Goal: Understand process/instructions

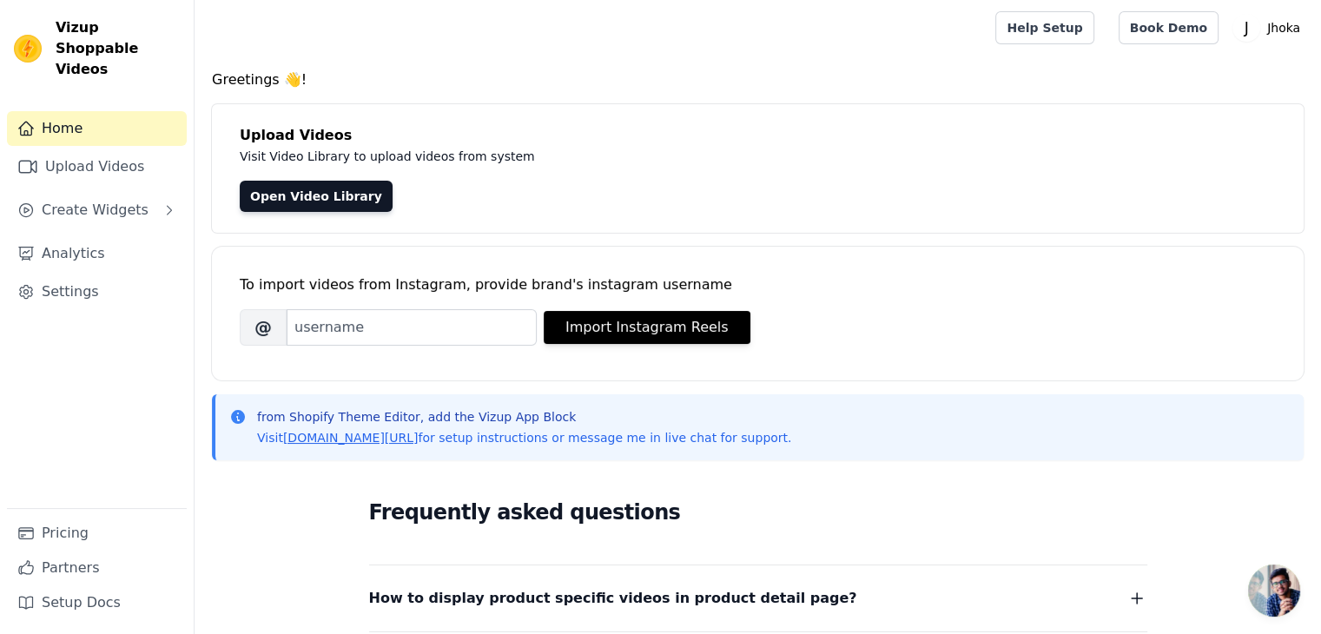
click at [68, 200] on span "Create Widgets" at bounding box center [95, 210] width 107 height 21
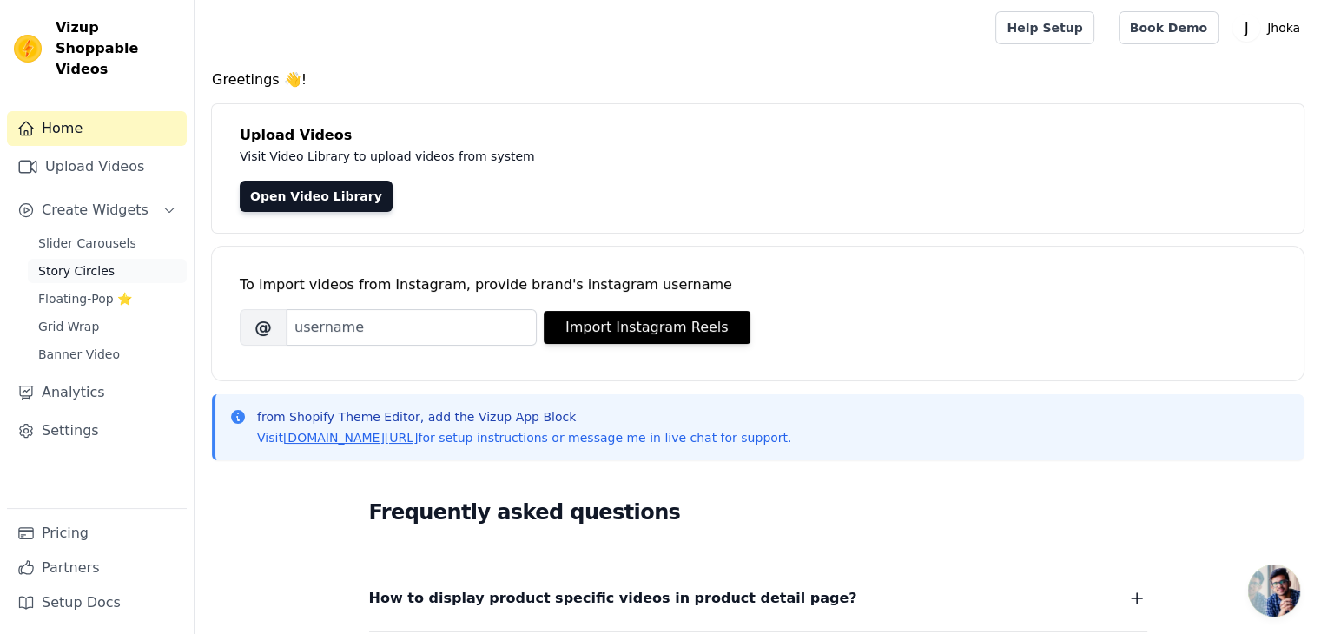
click at [149, 259] on link "Story Circles" at bounding box center [107, 271] width 159 height 24
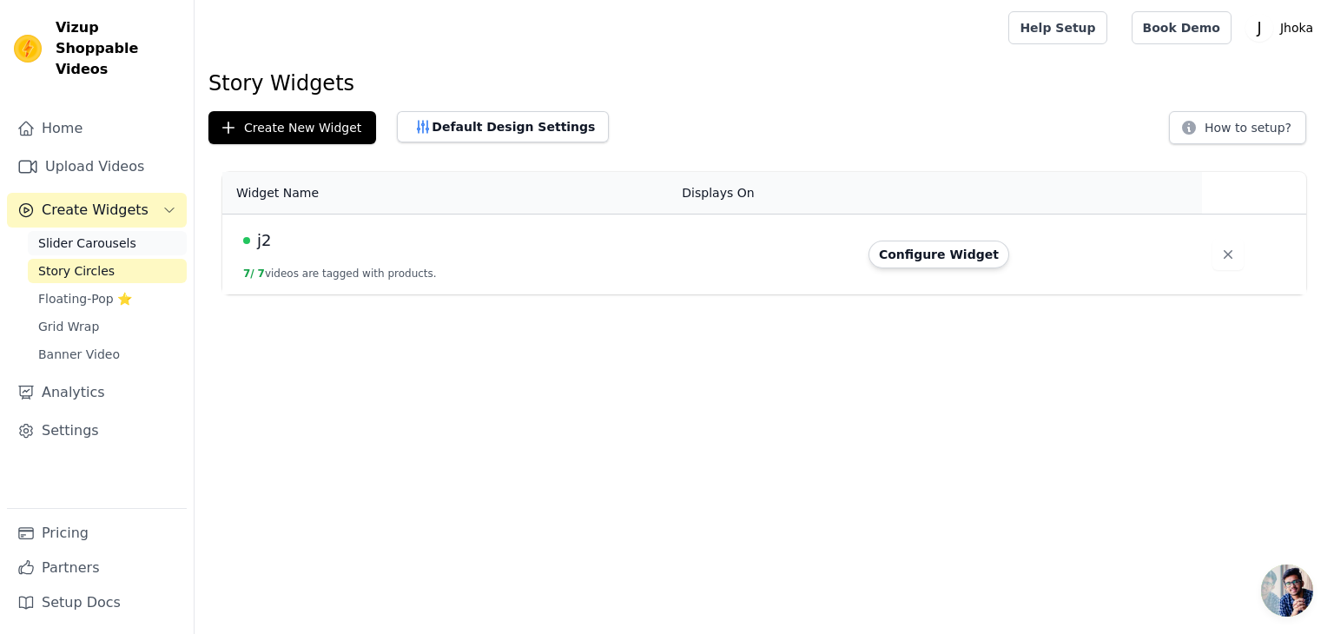
click at [139, 231] on link "Slider Carousels" at bounding box center [107, 243] width 159 height 24
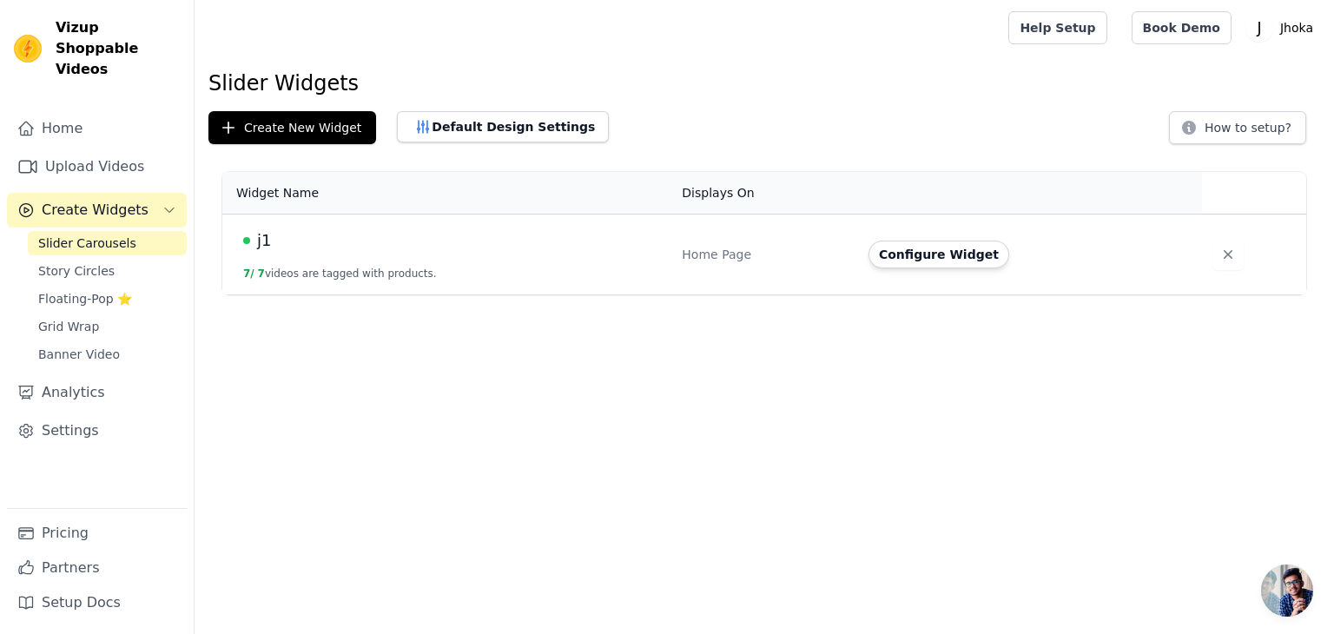
click at [121, 321] on div "Slider Carousels Story Circles Floating-Pop ⭐ Grid Wrap Banner Video" at bounding box center [107, 299] width 159 height 136
click at [128, 314] on link "Grid Wrap" at bounding box center [107, 326] width 159 height 24
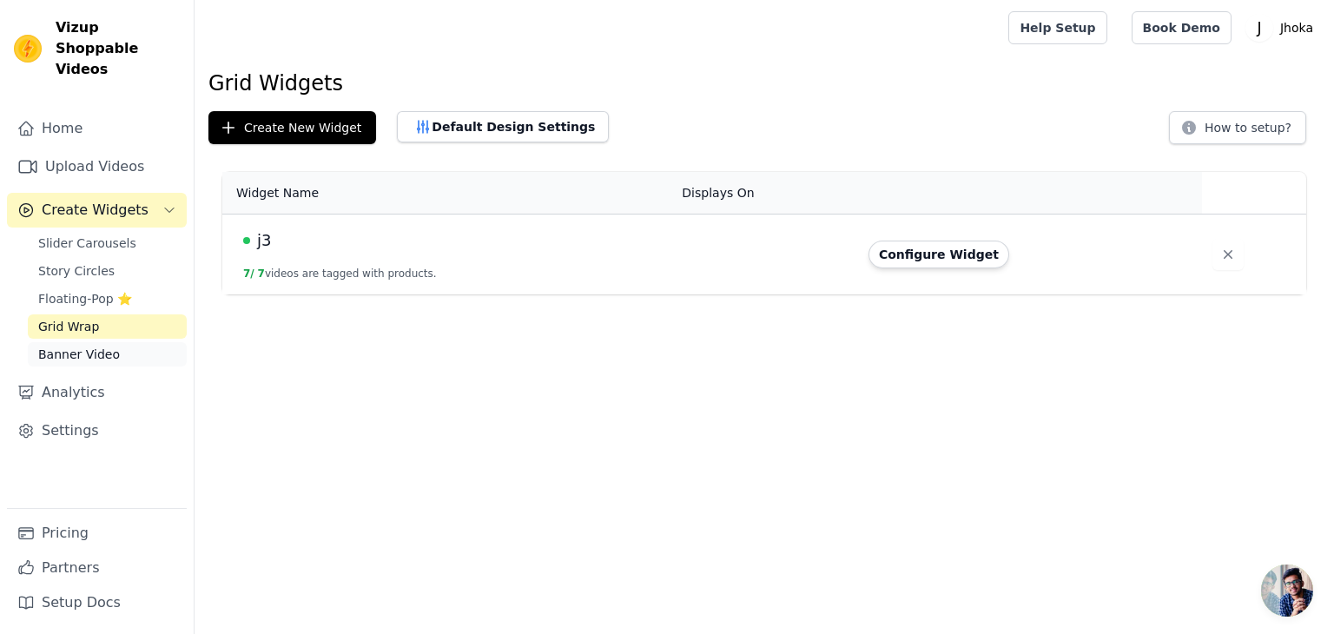
click at [126, 342] on link "Banner Video" at bounding box center [107, 354] width 159 height 24
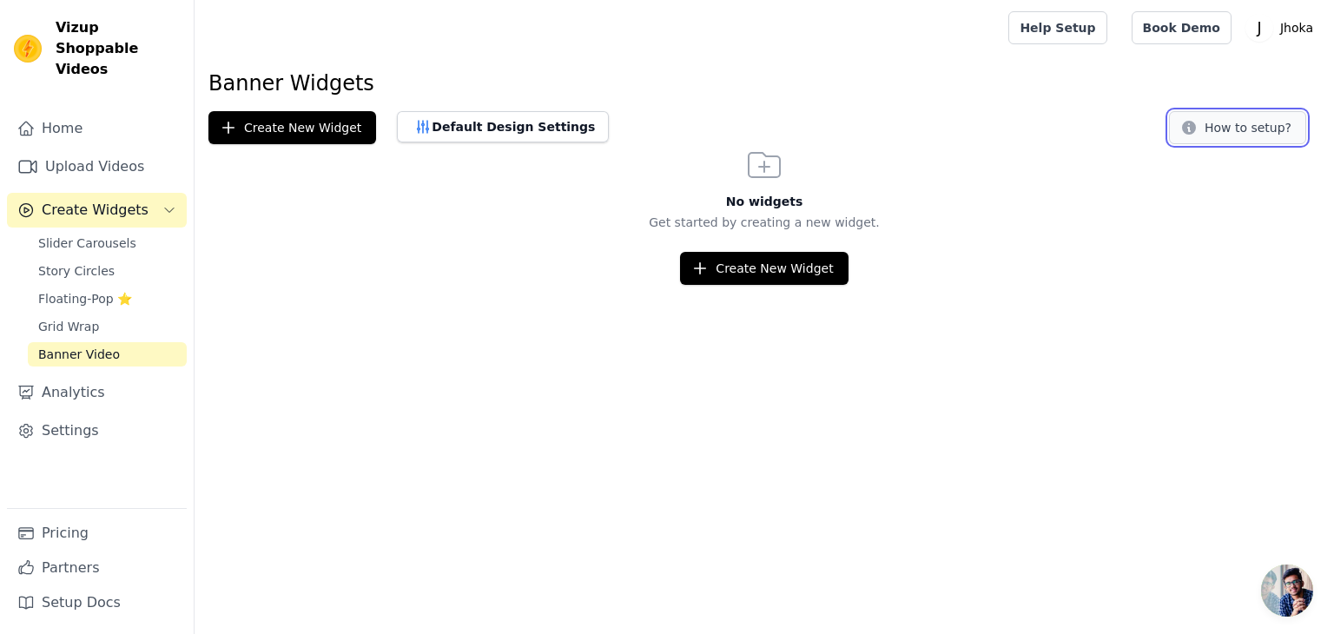
click at [1268, 124] on button "How to setup?" at bounding box center [1237, 127] width 137 height 33
click at [119, 314] on link "Grid Wrap" at bounding box center [107, 326] width 159 height 24
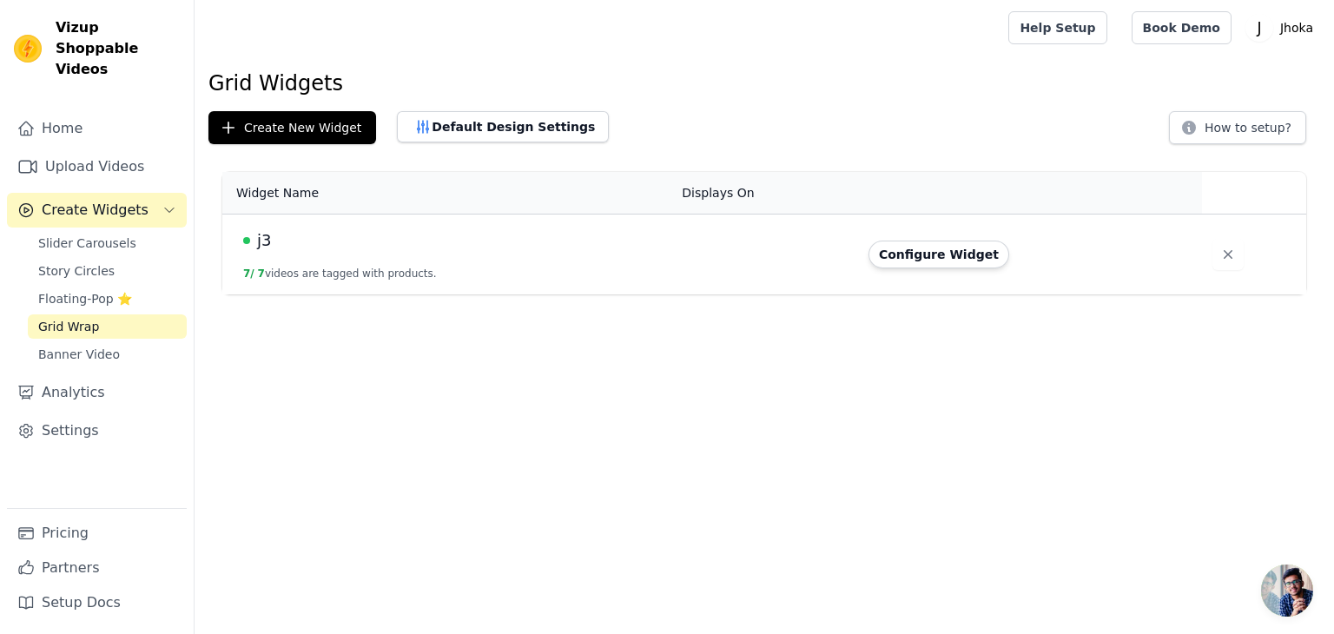
click at [367, 232] on div "j3" at bounding box center [452, 240] width 418 height 24
click at [959, 263] on button "Configure Widget" at bounding box center [939, 255] width 141 height 28
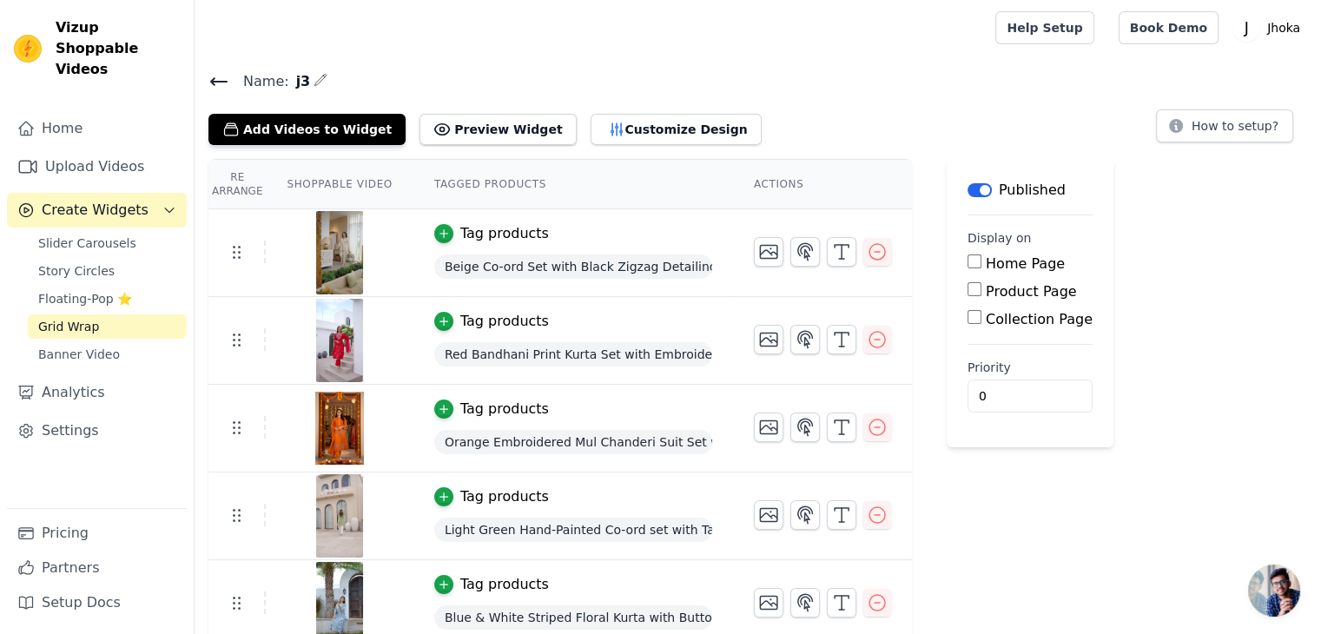
click at [210, 71] on icon at bounding box center [218, 81] width 21 height 21
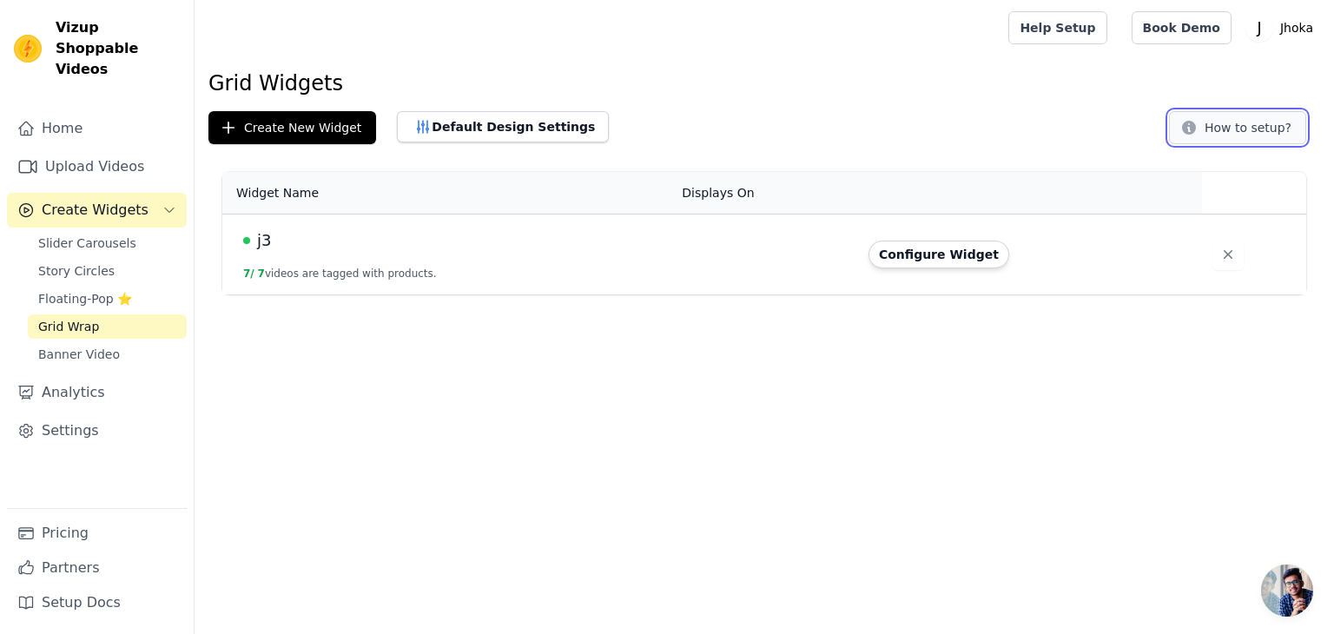
click at [1217, 135] on button "How to setup?" at bounding box center [1237, 127] width 137 height 33
